Goal: Use online tool/utility: Utilize a website feature to perform a specific function

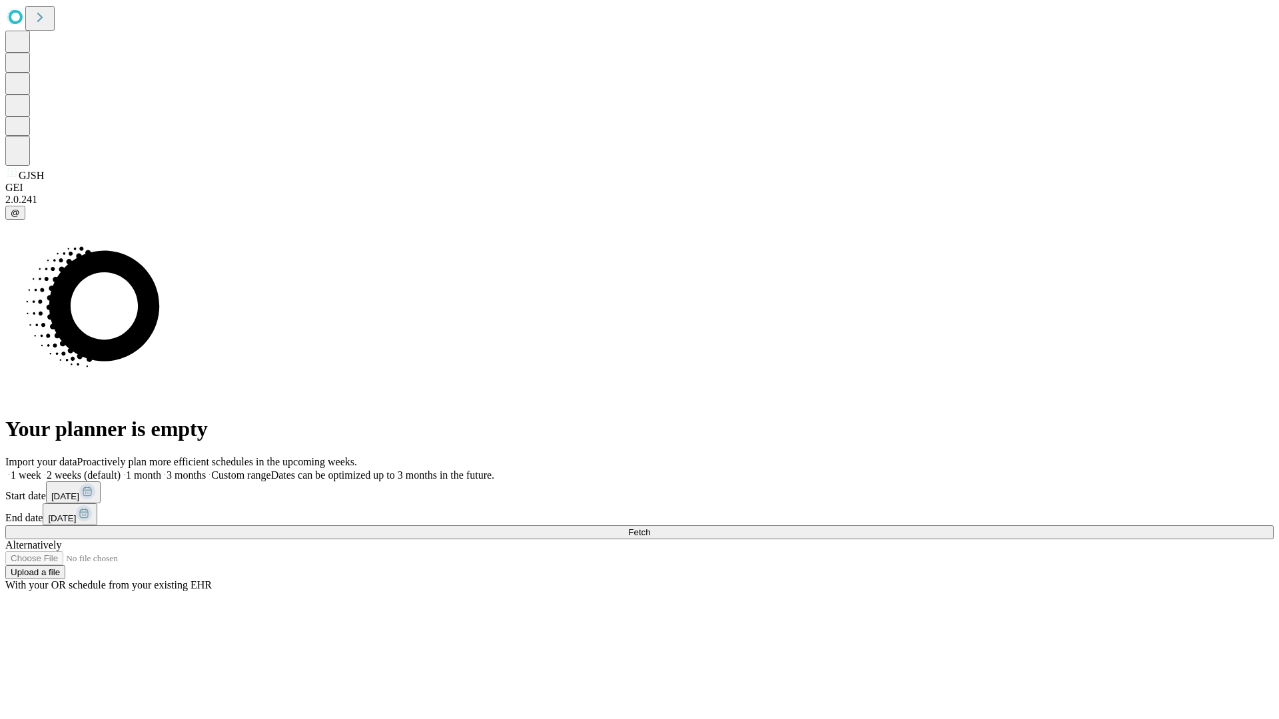
click at [161, 470] on label "1 month" at bounding box center [141, 475] width 41 height 11
click at [650, 528] on span "Fetch" at bounding box center [639, 533] width 22 height 10
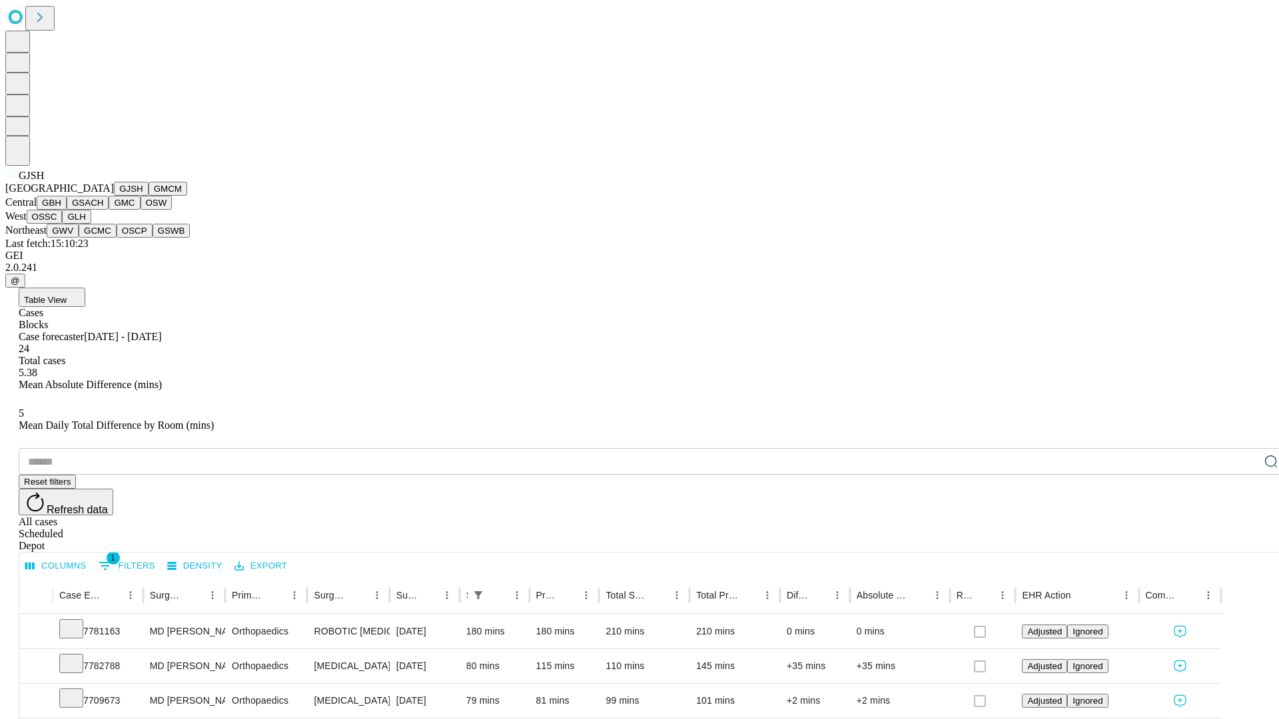
click at [149, 196] on button "GMCM" at bounding box center [168, 189] width 39 height 14
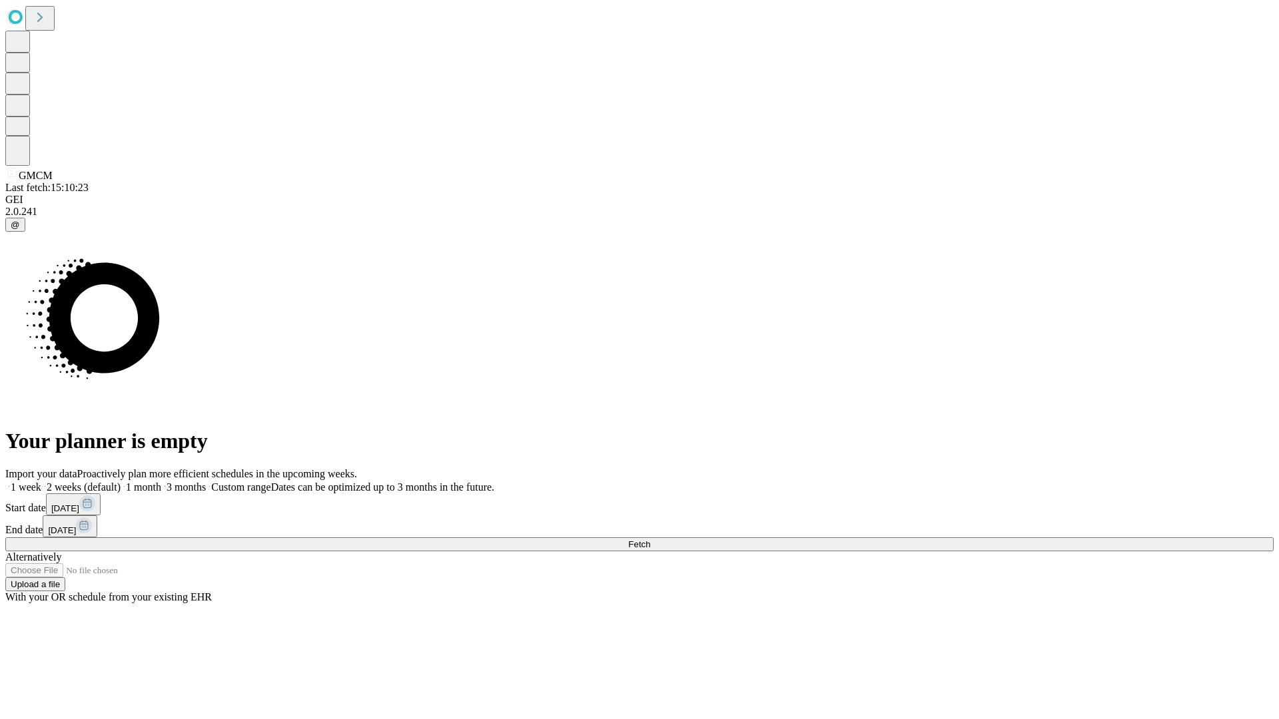
click at [161, 482] on label "1 month" at bounding box center [141, 487] width 41 height 11
click at [650, 540] on span "Fetch" at bounding box center [639, 545] width 22 height 10
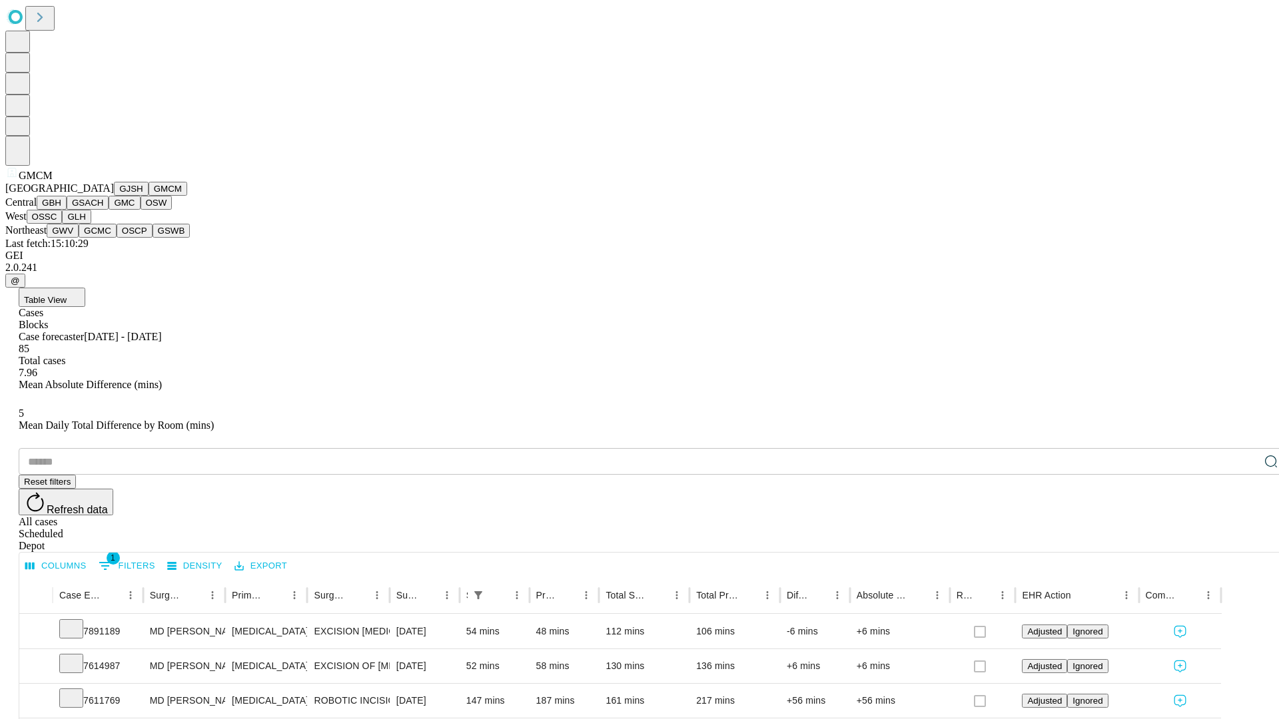
click at [67, 210] on button "GBH" at bounding box center [52, 203] width 30 height 14
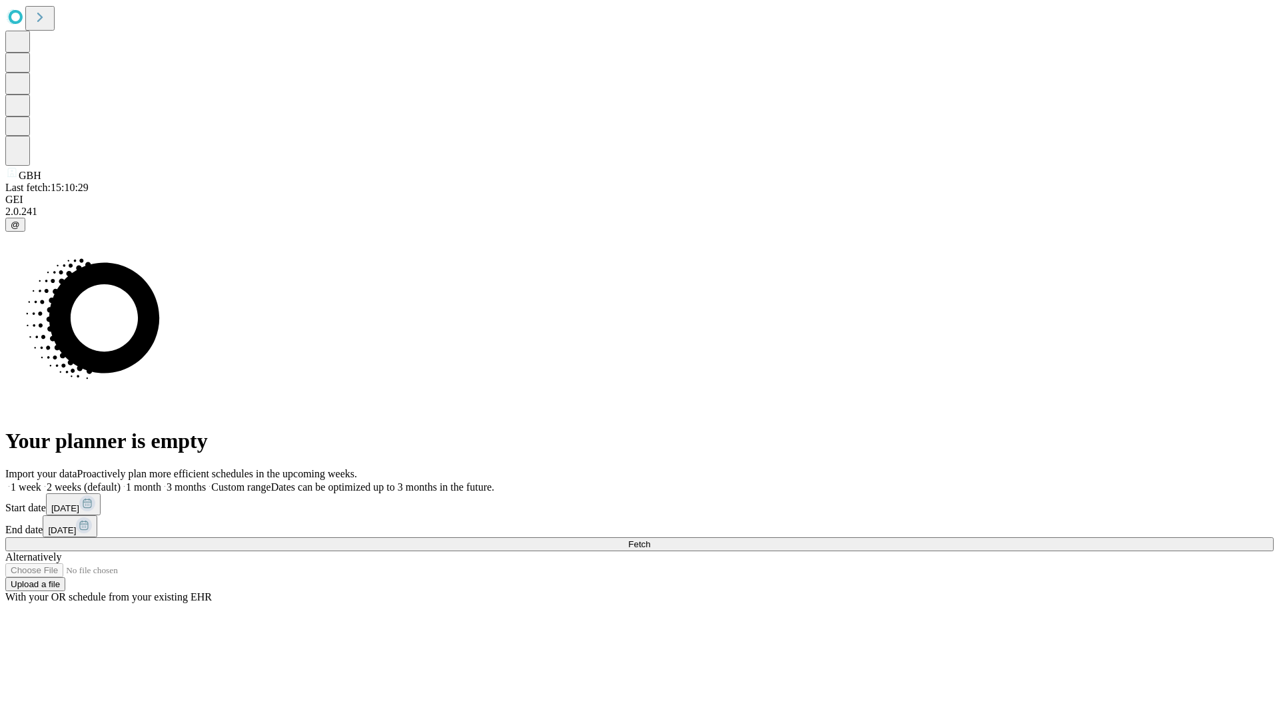
click at [161, 482] on label "1 month" at bounding box center [141, 487] width 41 height 11
click at [650, 540] on span "Fetch" at bounding box center [639, 545] width 22 height 10
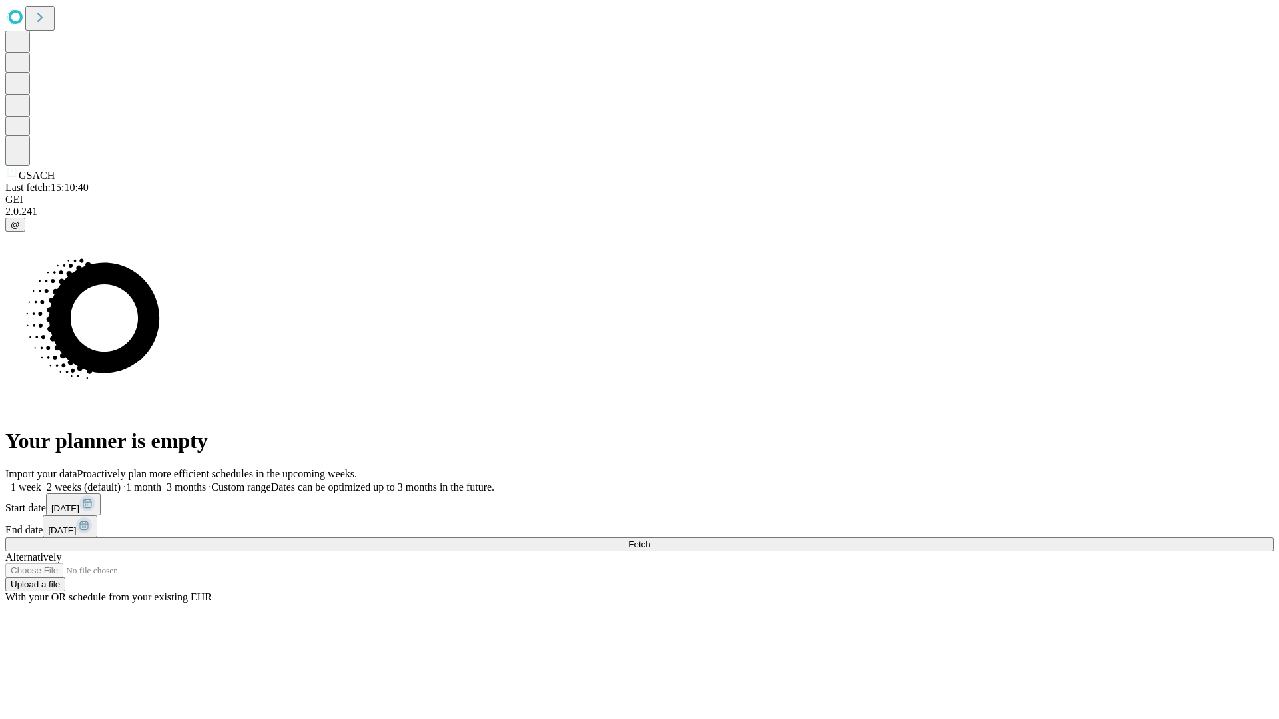
click at [650, 540] on span "Fetch" at bounding box center [639, 545] width 22 height 10
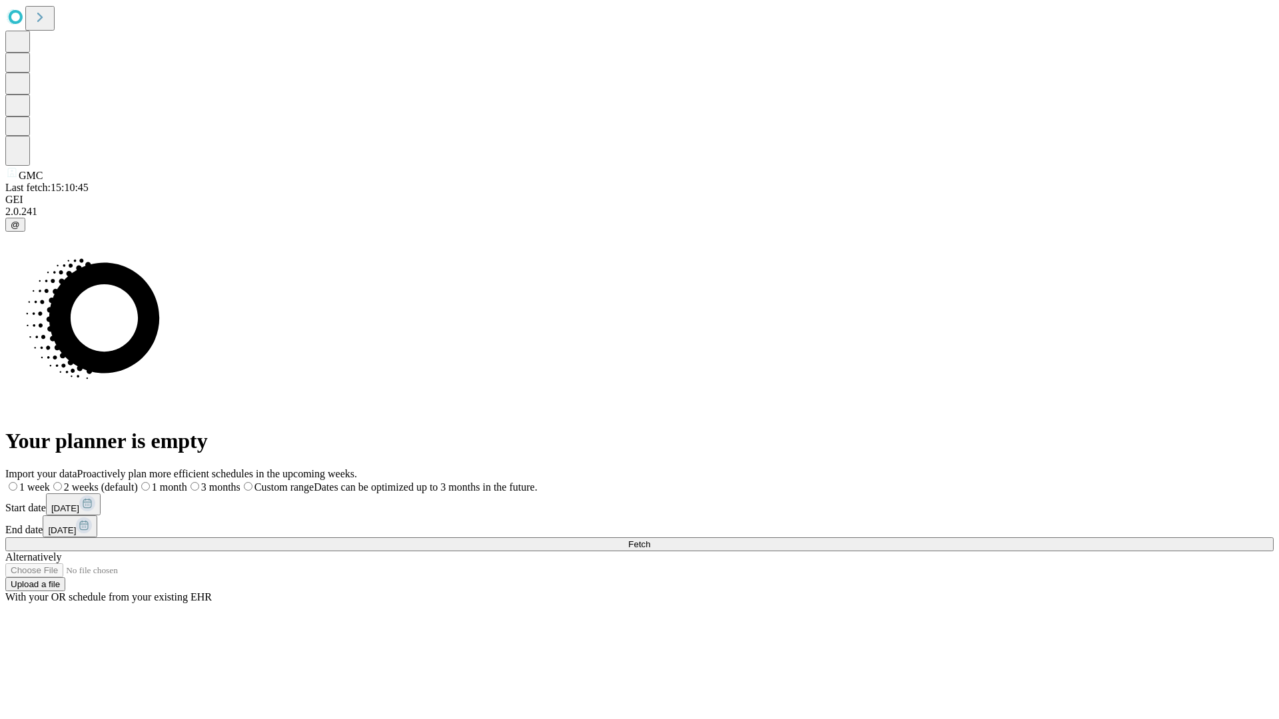
click at [187, 482] on label "1 month" at bounding box center [162, 487] width 49 height 11
click at [650, 540] on span "Fetch" at bounding box center [639, 545] width 22 height 10
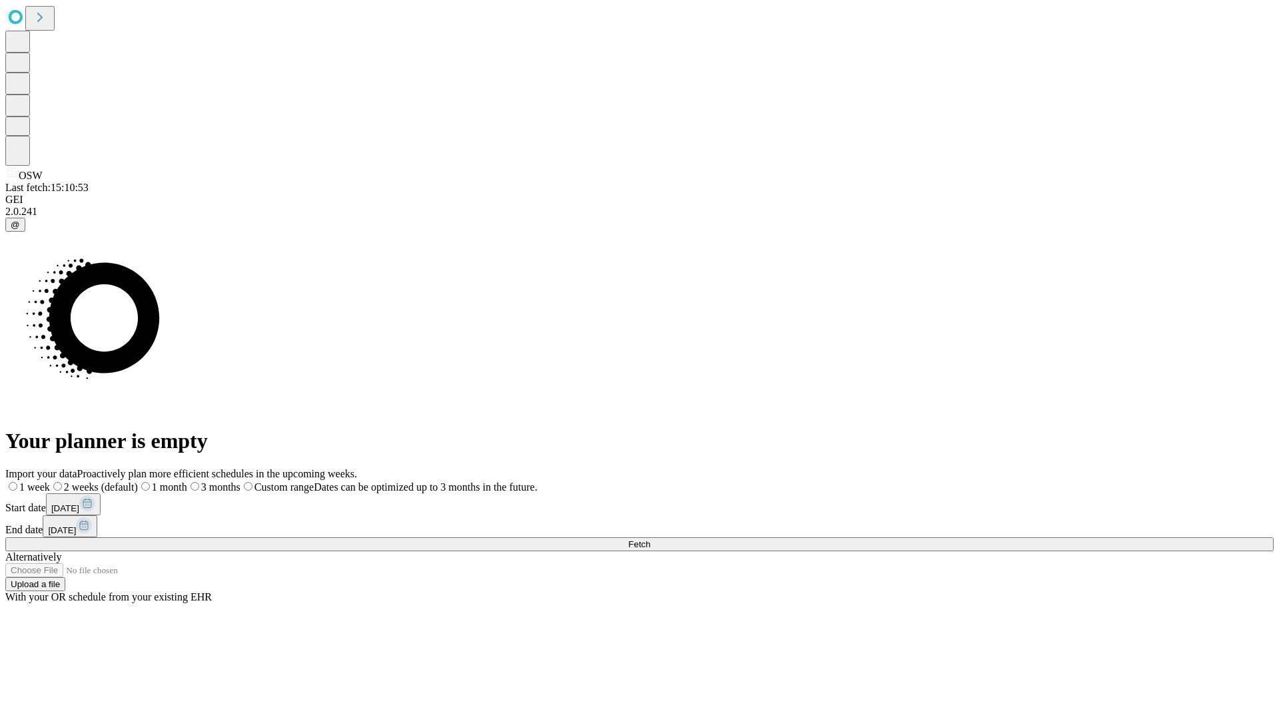
click at [650, 540] on span "Fetch" at bounding box center [639, 545] width 22 height 10
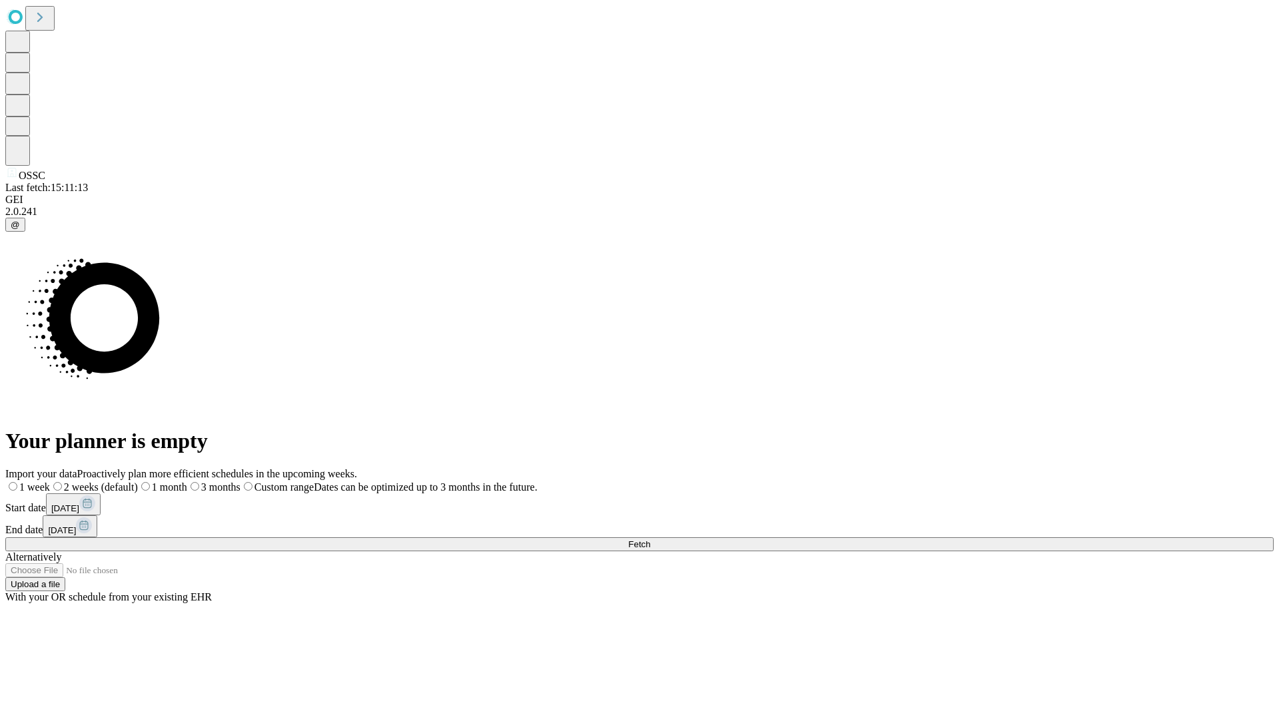
click at [187, 482] on label "1 month" at bounding box center [162, 487] width 49 height 11
click at [650, 540] on span "Fetch" at bounding box center [639, 545] width 22 height 10
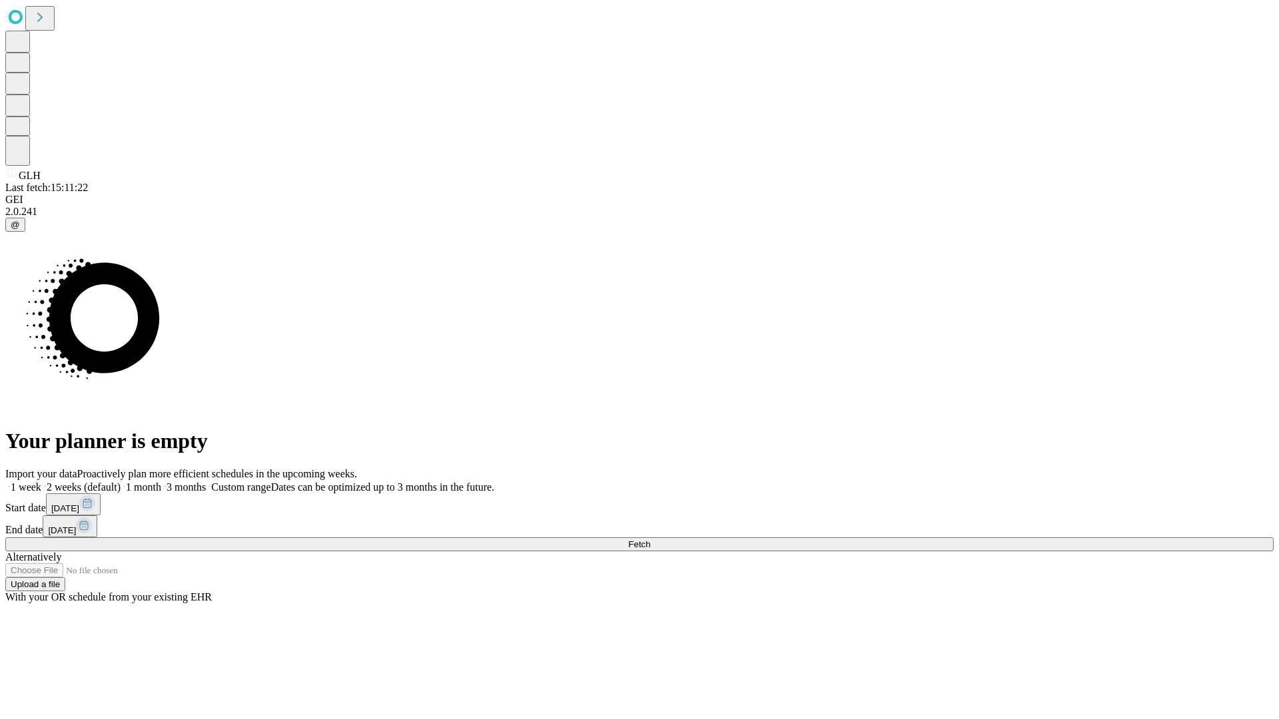
click at [161, 482] on label "1 month" at bounding box center [141, 487] width 41 height 11
click at [650, 540] on span "Fetch" at bounding box center [639, 545] width 22 height 10
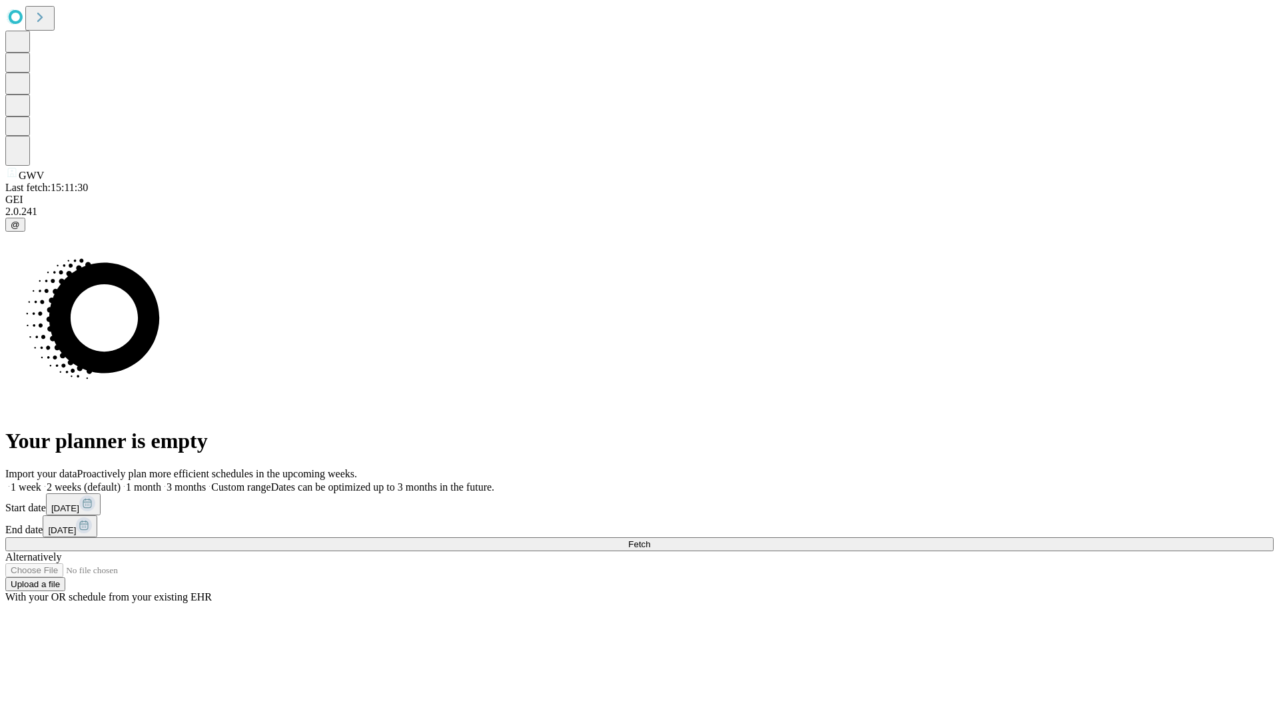
click at [161, 482] on label "1 month" at bounding box center [141, 487] width 41 height 11
click at [650, 540] on span "Fetch" at bounding box center [639, 545] width 22 height 10
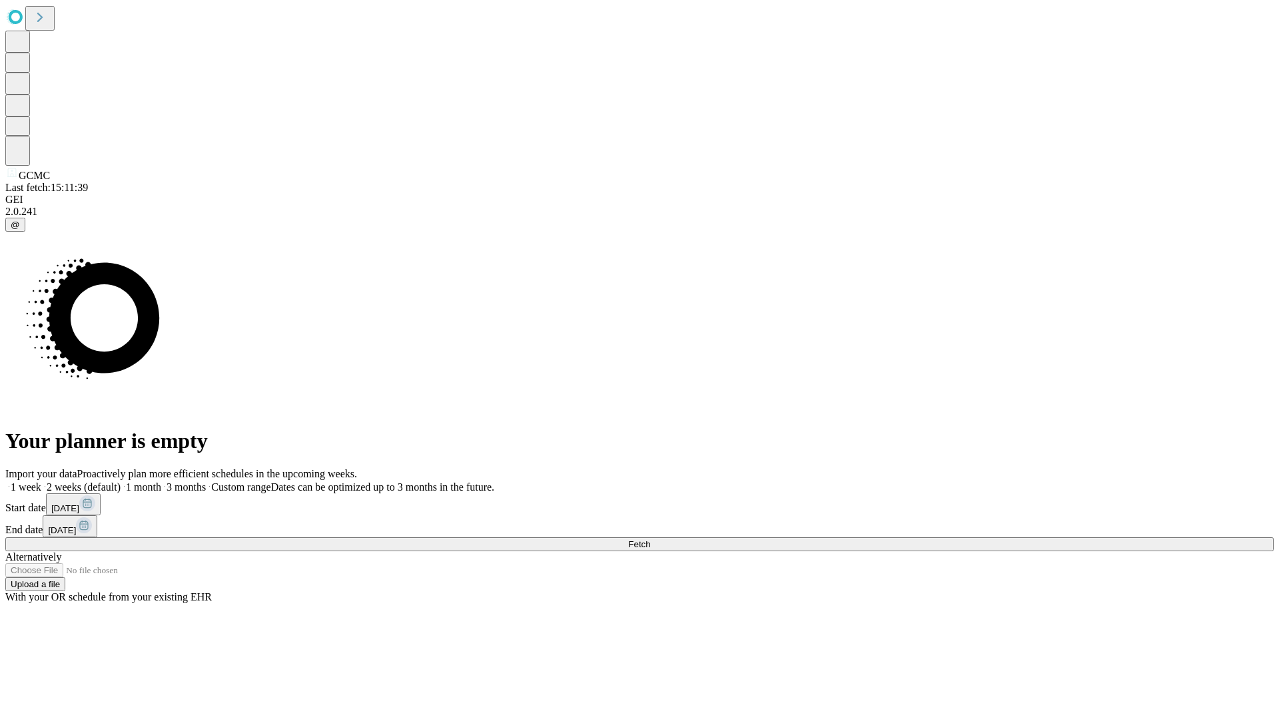
click at [161, 482] on label "1 month" at bounding box center [141, 487] width 41 height 11
click at [650, 540] on span "Fetch" at bounding box center [639, 545] width 22 height 10
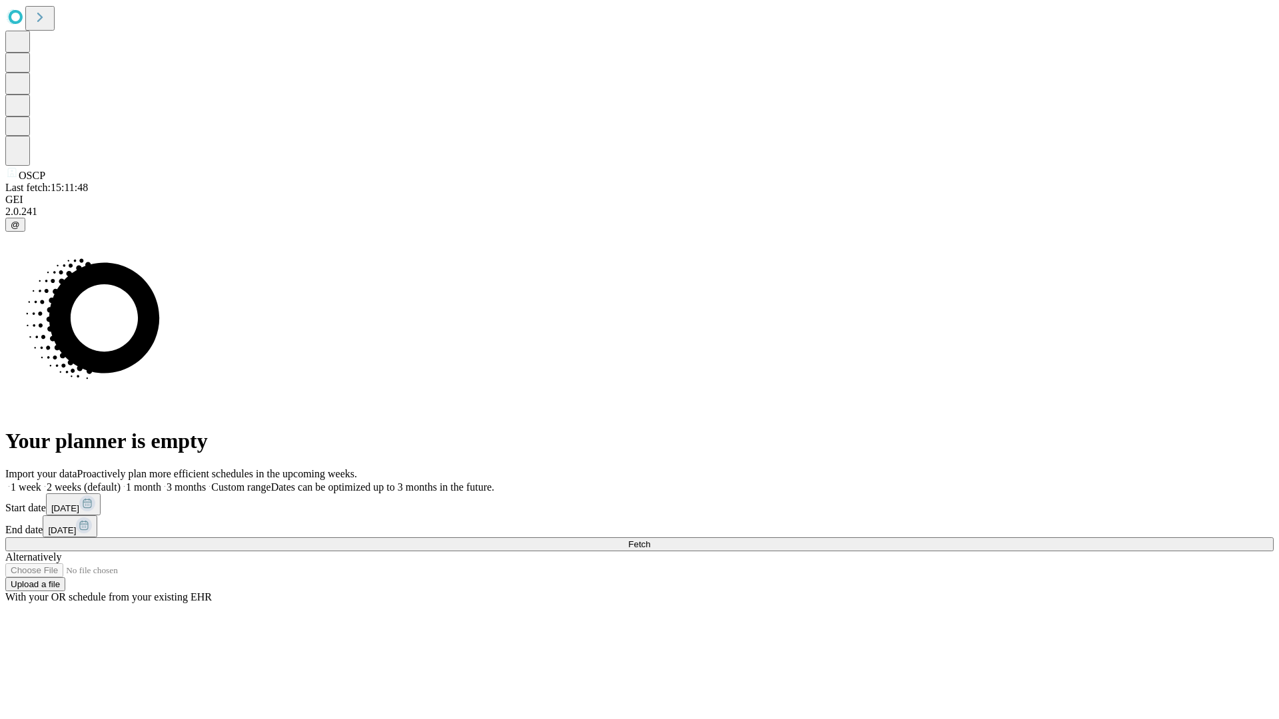
click at [161, 482] on label "1 month" at bounding box center [141, 487] width 41 height 11
click at [650, 540] on span "Fetch" at bounding box center [639, 545] width 22 height 10
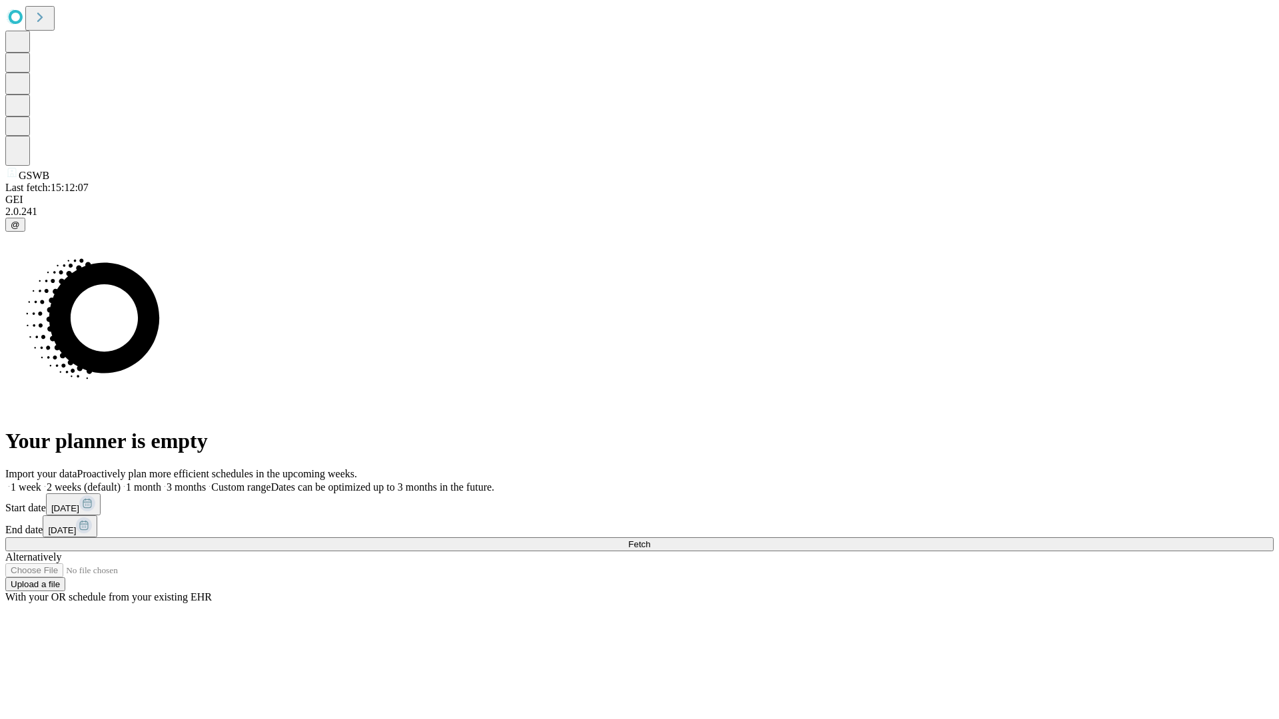
click at [161, 482] on label "1 month" at bounding box center [141, 487] width 41 height 11
click at [650, 540] on span "Fetch" at bounding box center [639, 545] width 22 height 10
